Goal: Task Accomplishment & Management: Manage account settings

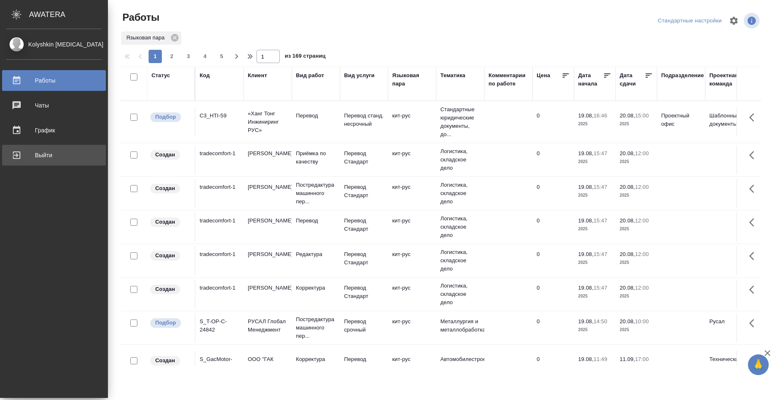
click at [21, 158] on div "Выйти" at bounding box center [53, 155] width 95 height 12
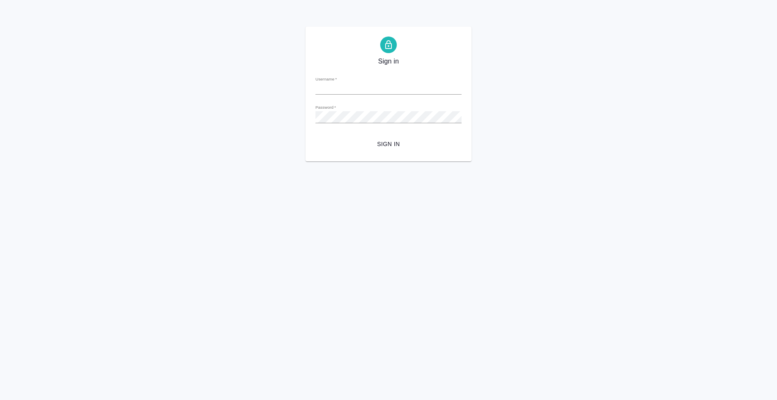
type input "[PERSON_NAME][EMAIL_ADDRESS][DOMAIN_NAME]"
click at [554, 161] on html "Sign in Username   * [PERSON_NAME][EMAIL_ADDRESS][DOMAIN_NAME] Password   * url…" at bounding box center [388, 80] width 777 height 161
click at [398, 144] on span "Sign in" at bounding box center [388, 144] width 133 height 10
